Goal: Information Seeking & Learning: Learn about a topic

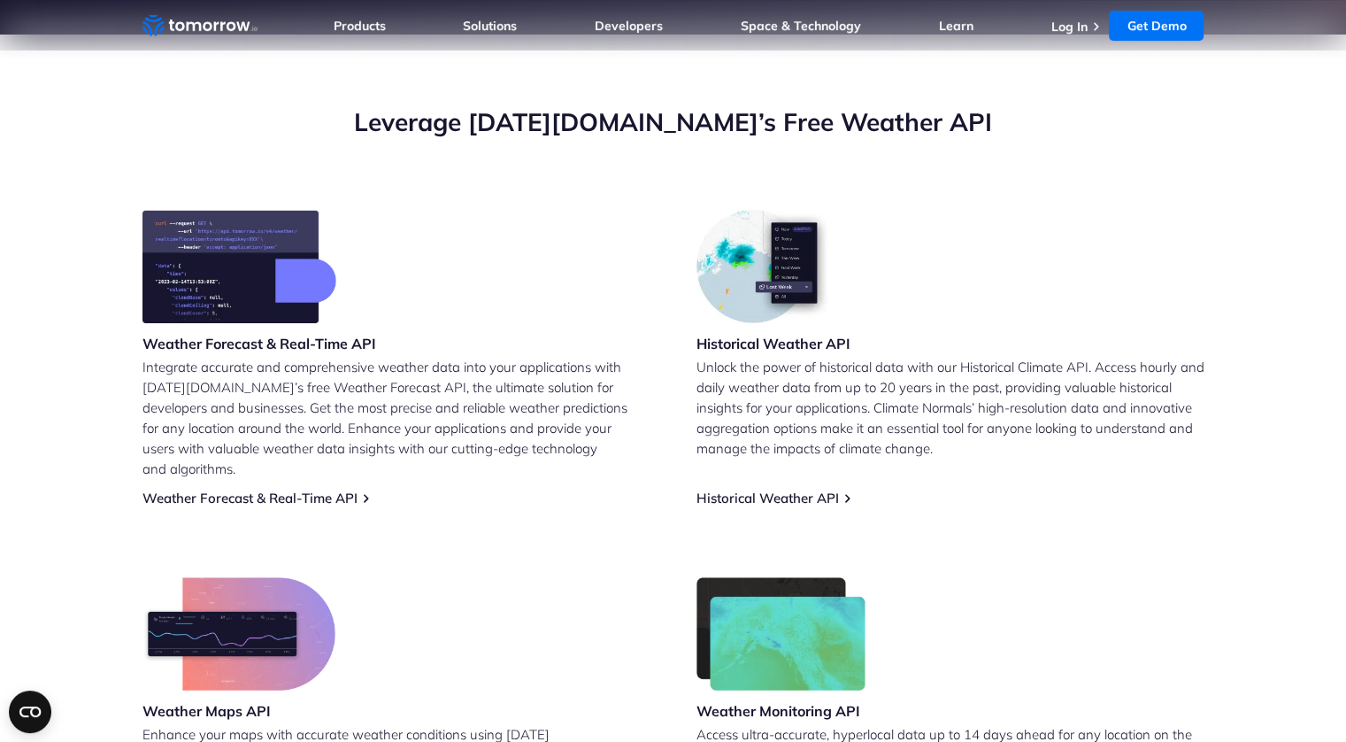
scroll to position [89, 0]
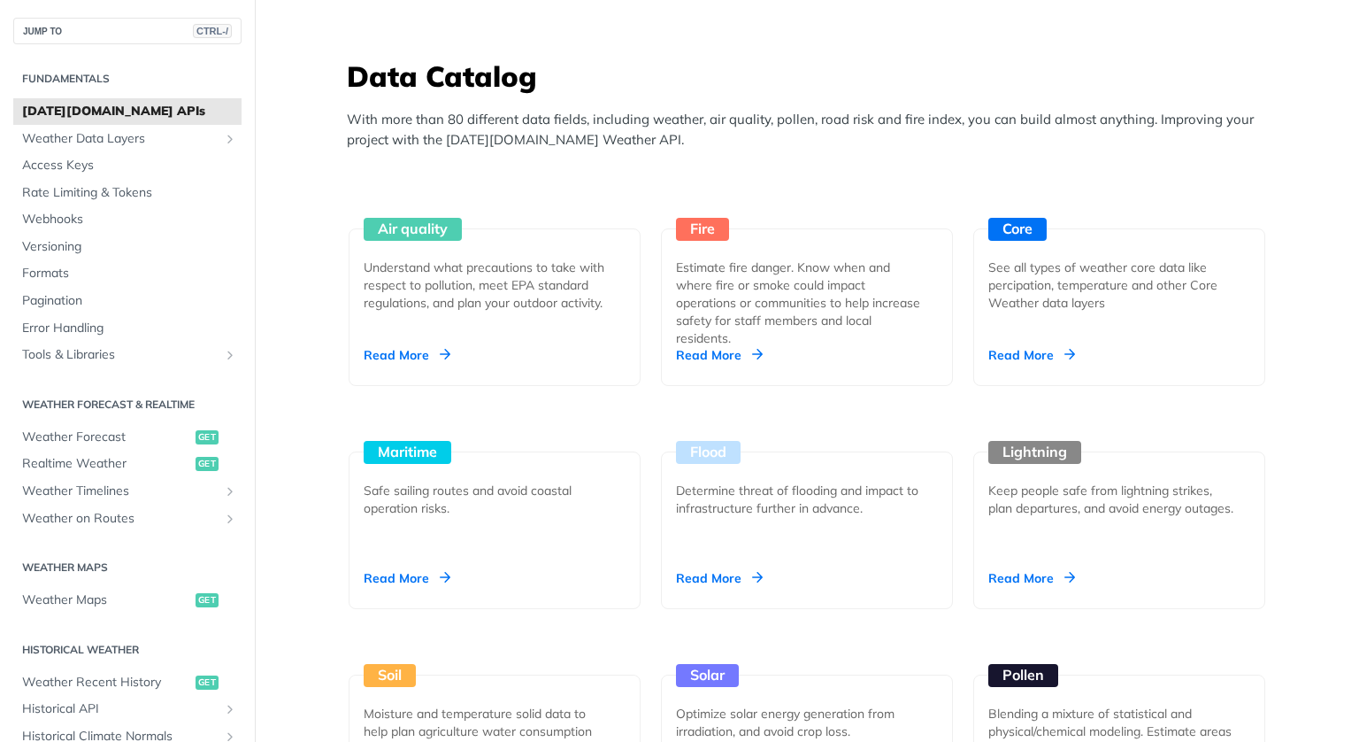
scroll to position [1541, 0]
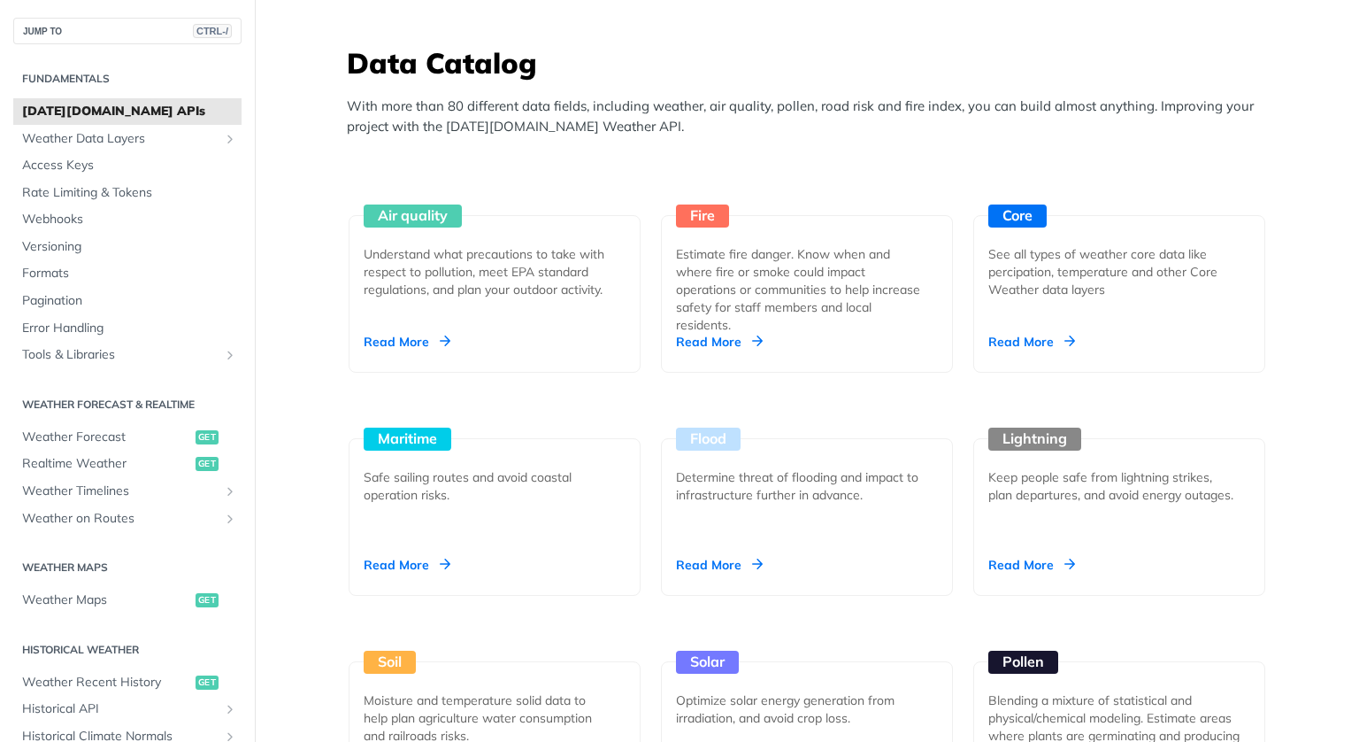
click at [149, 112] on span "[DATE][DOMAIN_NAME] APIs" at bounding box center [129, 112] width 215 height 18
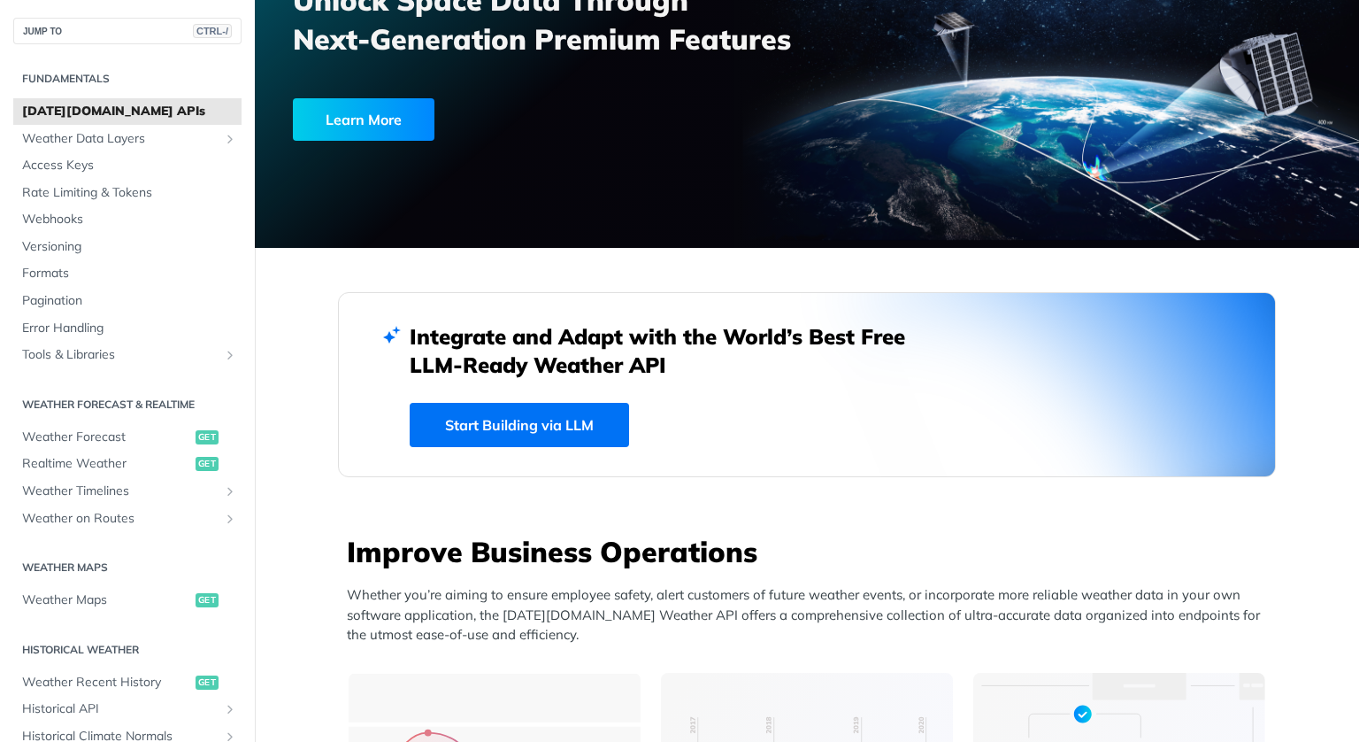
scroll to position [354, 0]
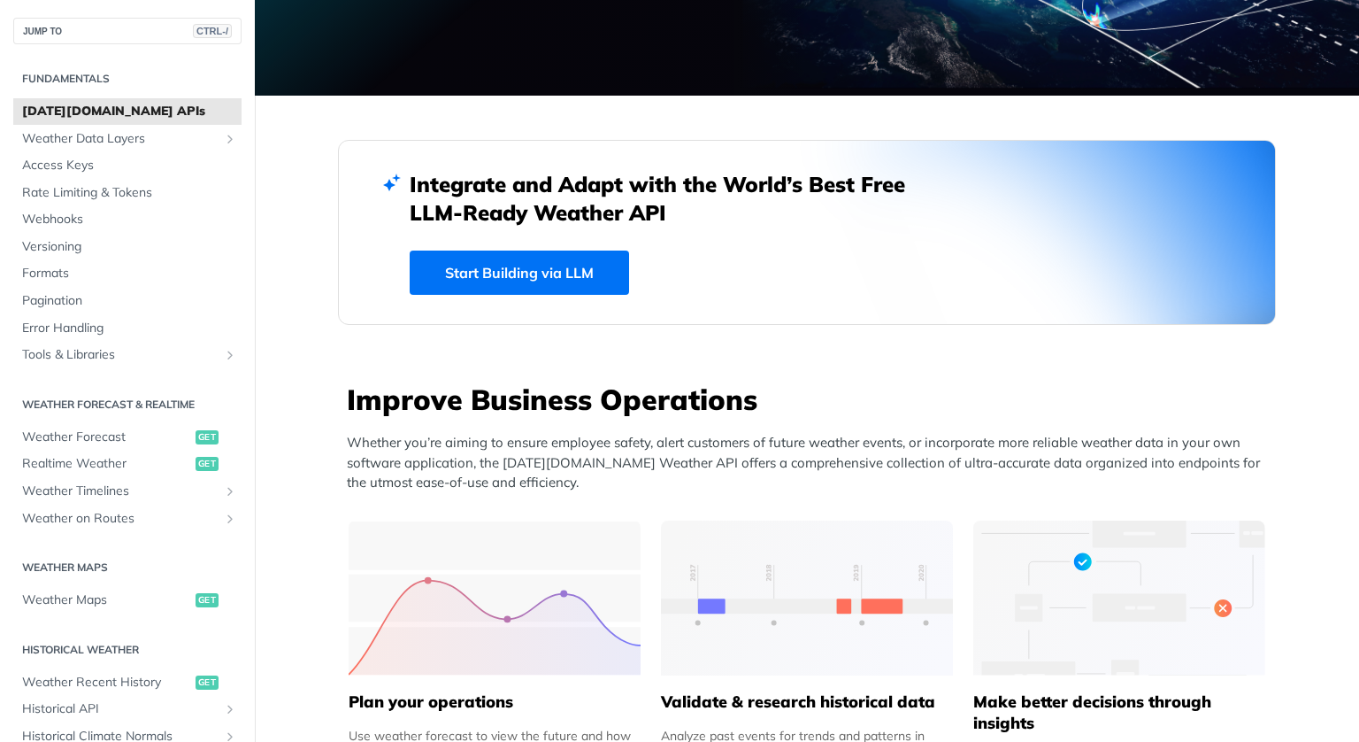
click at [539, 273] on link "Start Building via LLM" at bounding box center [520, 272] width 220 height 44
